Goal: Information Seeking & Learning: Check status

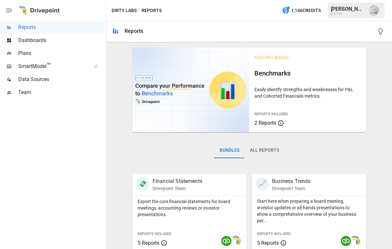
click at [36, 66] on span "SmartModel ™" at bounding box center [52, 66] width 68 height 8
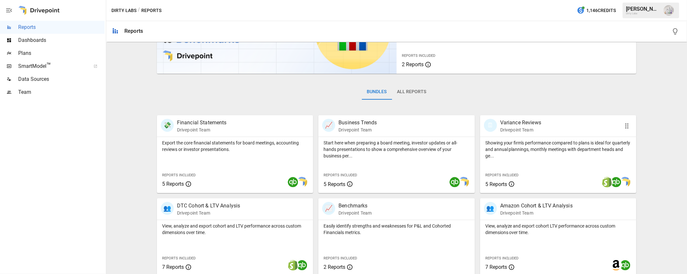
scroll to position [58, 0]
click at [391, 123] on div "🗓 Variance Reviews Drivepoint Team" at bounding box center [546, 126] width 124 height 14
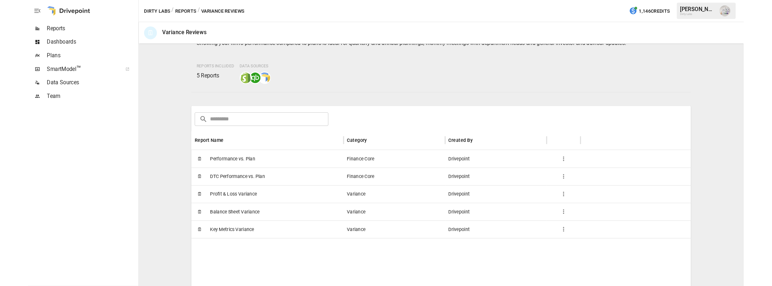
scroll to position [71, 0]
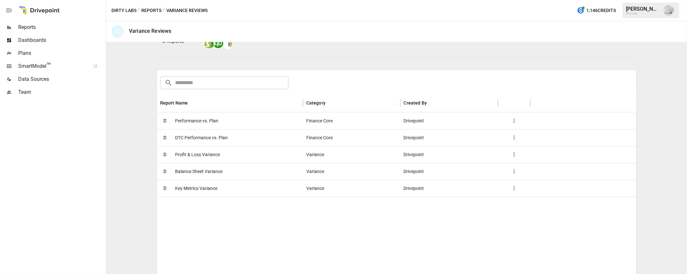
click at [201, 122] on span "Performance vs. Plan" at bounding box center [196, 121] width 43 height 17
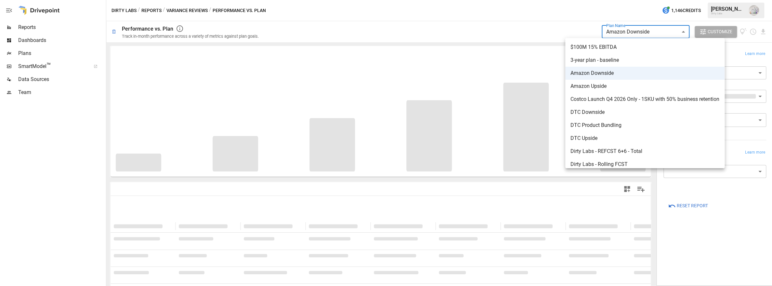
click at [391, 0] on body "**********" at bounding box center [386, 0] width 772 height 0
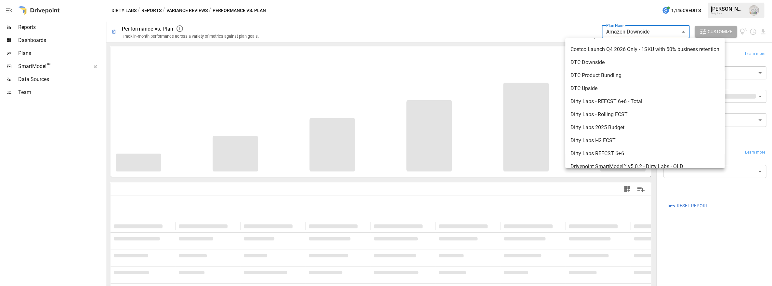
scroll to position [53, 0]
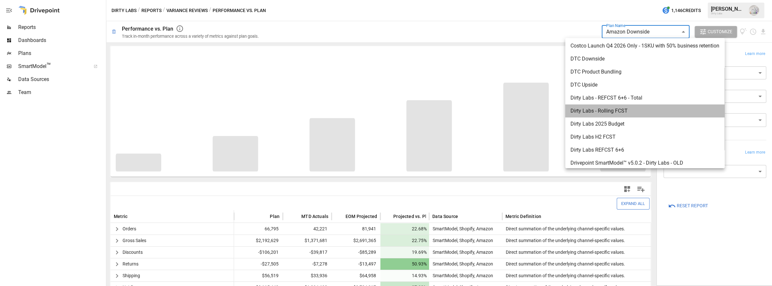
click at [391, 109] on span "Dirty Labs - Rolling FCST" at bounding box center [644, 111] width 149 height 8
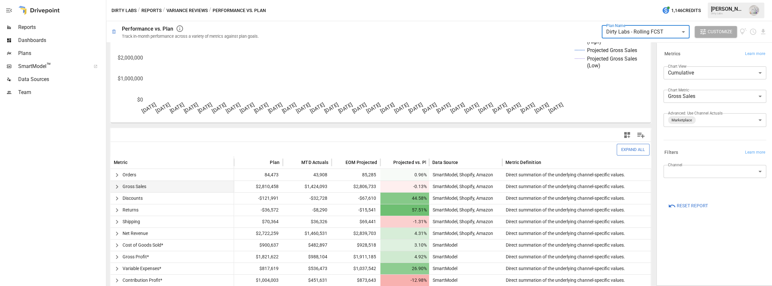
scroll to position [56, 0]
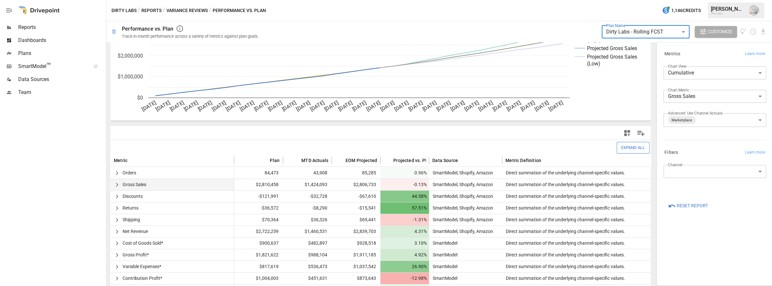
click at [119, 185] on icon "button" at bounding box center [117, 185] width 8 height 8
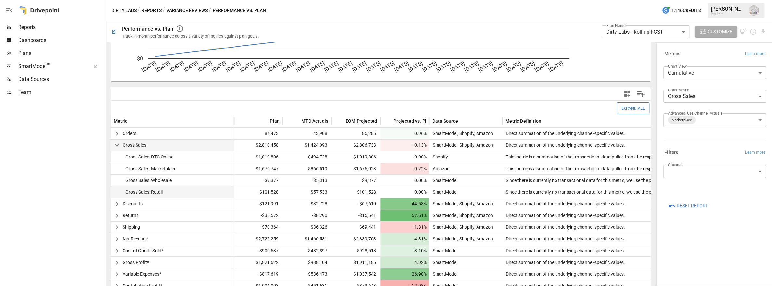
scroll to position [96, 0]
click at [361, 154] on span "$1,019,806" at bounding box center [356, 155] width 42 height 11
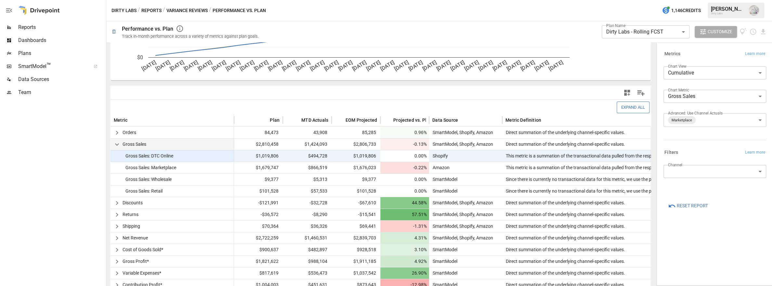
click at [361, 154] on span "$1,019,806" at bounding box center [356, 155] width 42 height 11
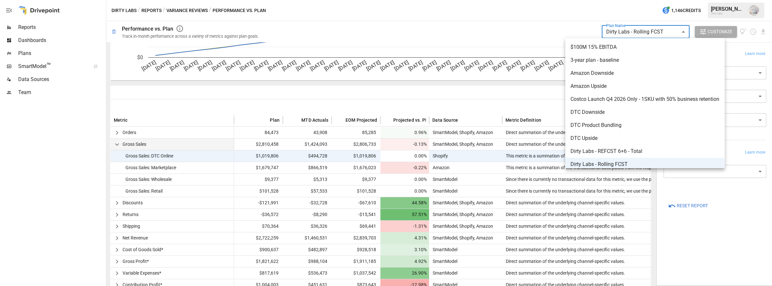
click at [391, 0] on body "**********" at bounding box center [386, 0] width 772 height 0
click at [391, 74] on span "Amazon Downside" at bounding box center [644, 73] width 149 height 8
type input "**********"
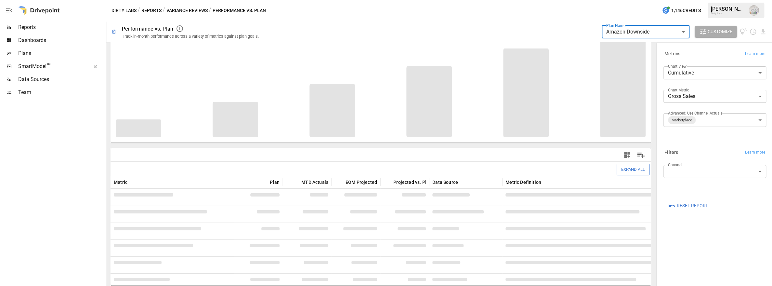
scroll to position [96, 0]
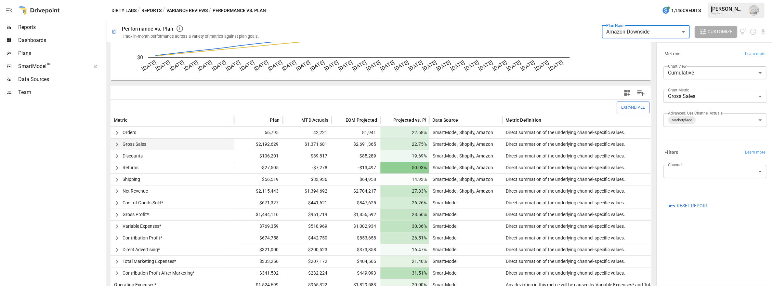
click at [114, 143] on icon "button" at bounding box center [117, 144] width 8 height 8
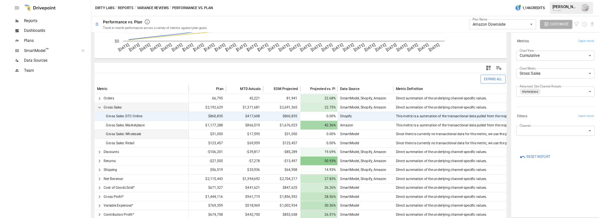
scroll to position [96, 0]
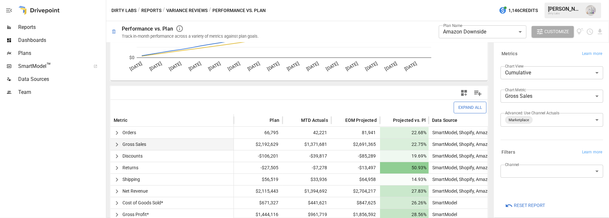
click at [151, 8] on button "Reports" at bounding box center [151, 10] width 20 height 8
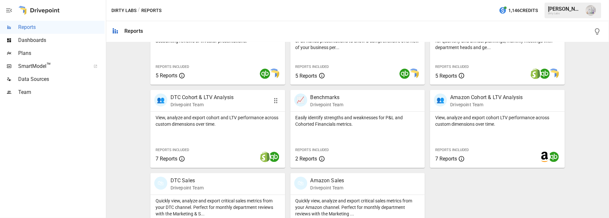
scroll to position [202, 0]
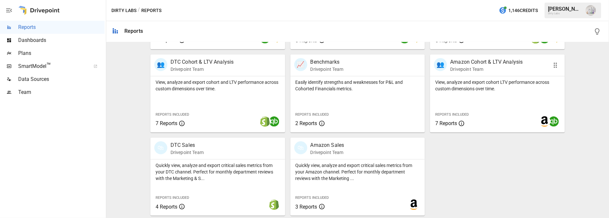
click at [391, 61] on p "Amazon Cohort & LTV Analysis" at bounding box center [486, 62] width 72 height 8
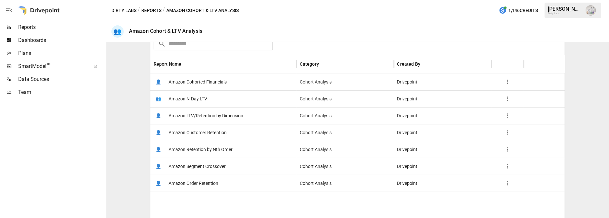
scroll to position [102, 0]
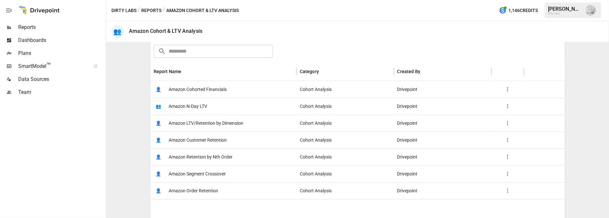
click at [196, 139] on span "Amazon Customer Retention" at bounding box center [198, 140] width 58 height 17
